Goal: Information Seeking & Learning: Learn about a topic

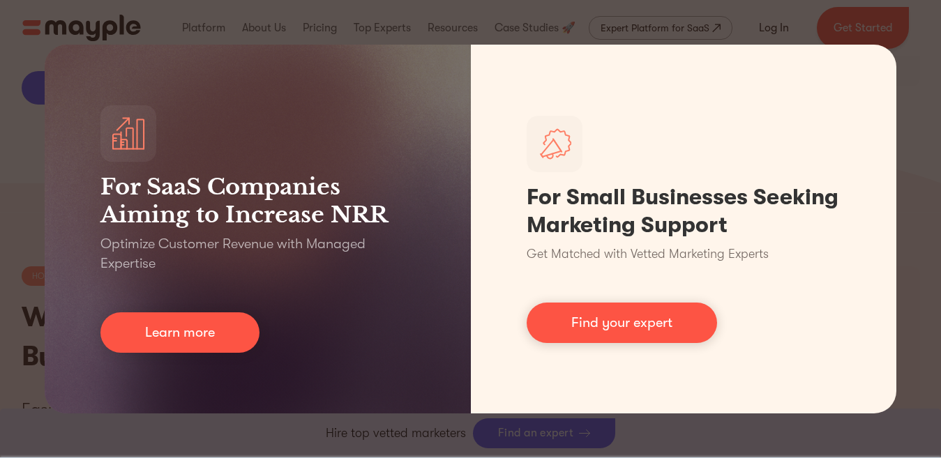
scroll to position [5362, 0]
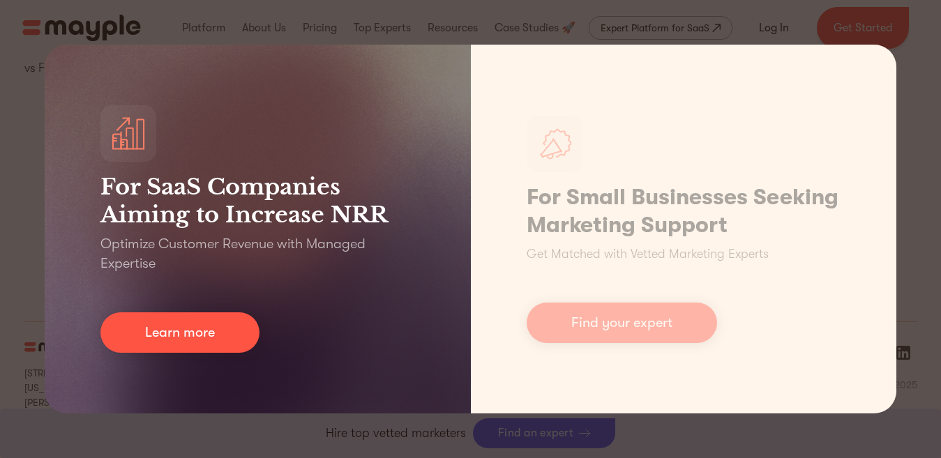
scroll to position [6199, 0]
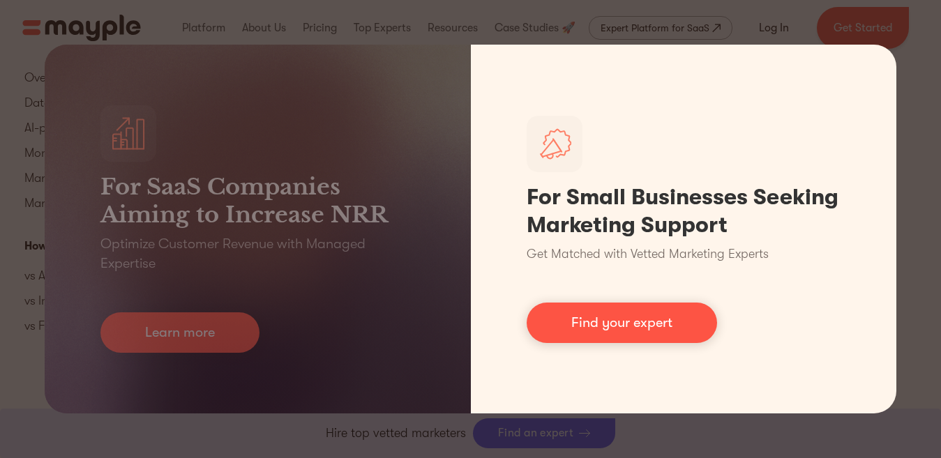
click at [638, 322] on link "Find your expert" at bounding box center [622, 323] width 190 height 40
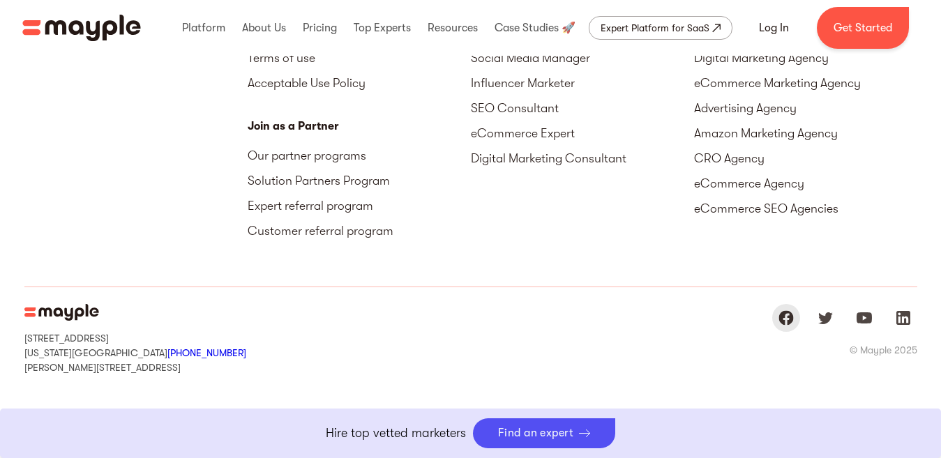
click at [783, 319] on img "Mayple at Facebook" at bounding box center [786, 318] width 17 height 17
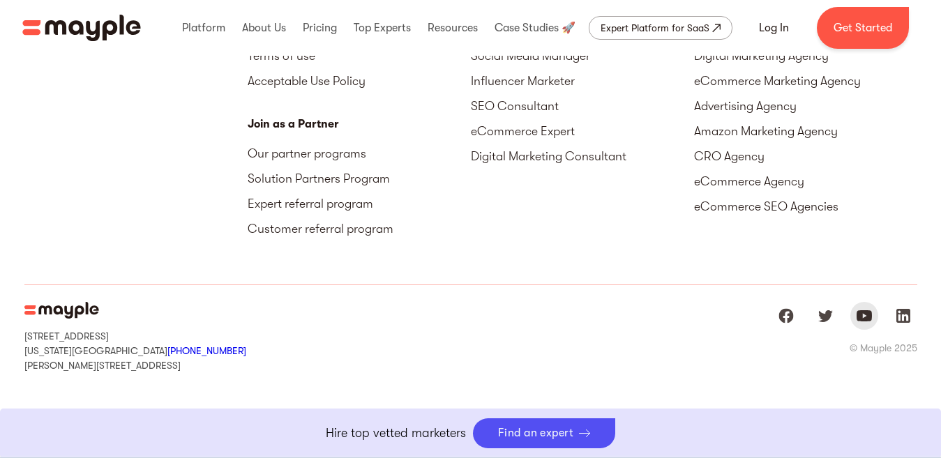
click at [868, 315] on img "Mayple at Youtube" at bounding box center [864, 316] width 17 height 17
